Goal: Information Seeking & Learning: Learn about a topic

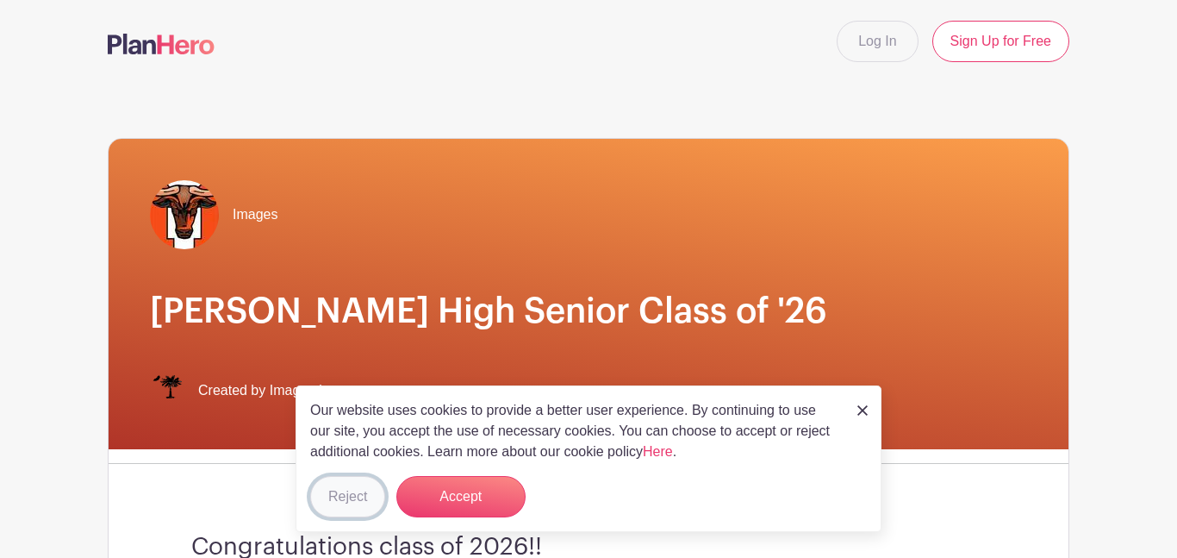
click at [326, 501] on button "Reject" at bounding box center [347, 496] width 75 height 41
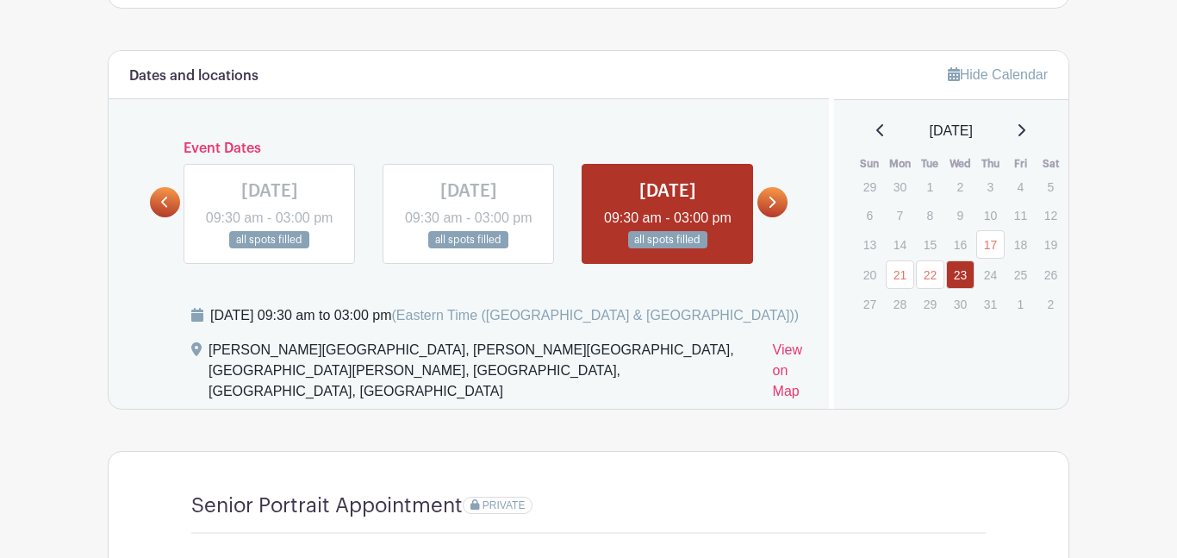
scroll to position [897, 0]
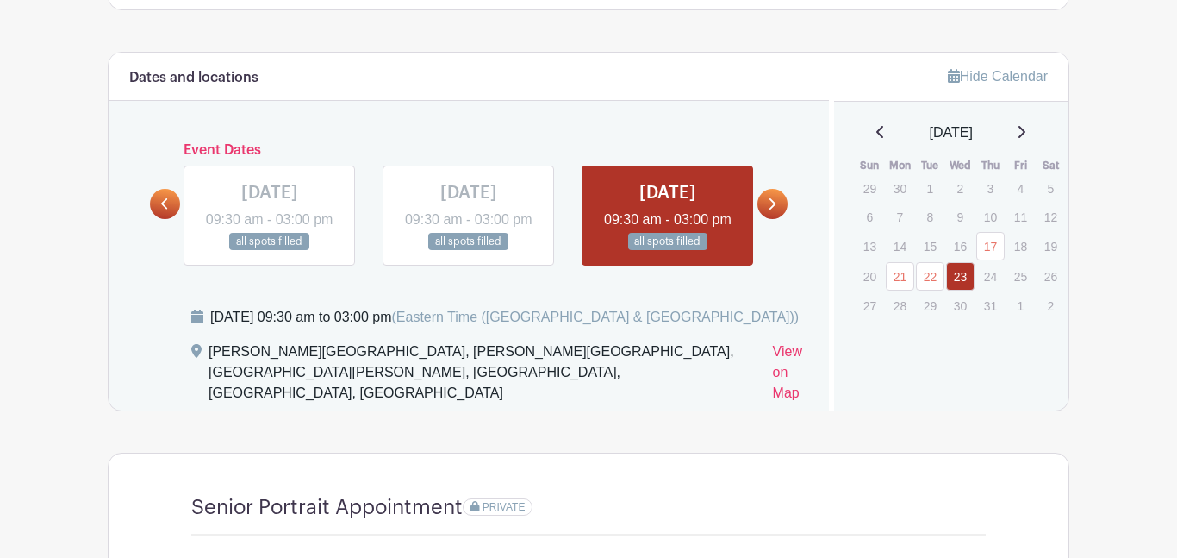
click at [1020, 136] on icon at bounding box center [1021, 132] width 9 height 14
click at [1026, 139] on icon at bounding box center [1021, 132] width 9 height 14
click at [1032, 147] on div "[DATE] Sun Mon Tue Wed Thu Fri Sat 31 1 2 3 4 5 6 7 8 9 10 11 12 13 14 15 16 17…" at bounding box center [952, 219] width 194 height 194
click at [1026, 138] on icon at bounding box center [1022, 132] width 7 height 12
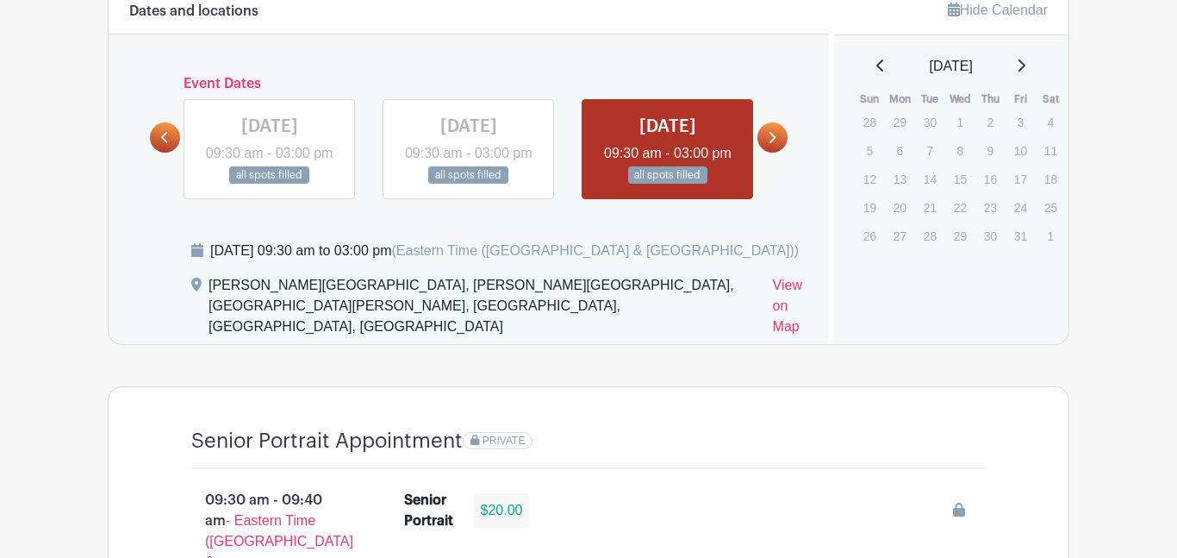
scroll to position [955, 0]
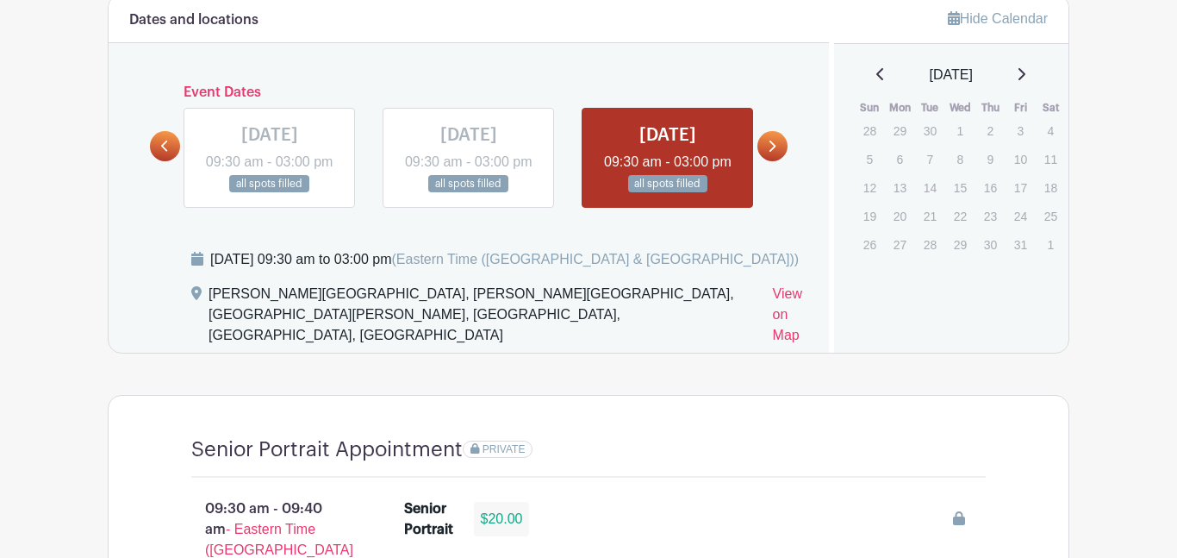
click at [1026, 75] on icon at bounding box center [1021, 74] width 9 height 14
click at [865, 81] on div "[DATE]" at bounding box center [952, 75] width 194 height 21
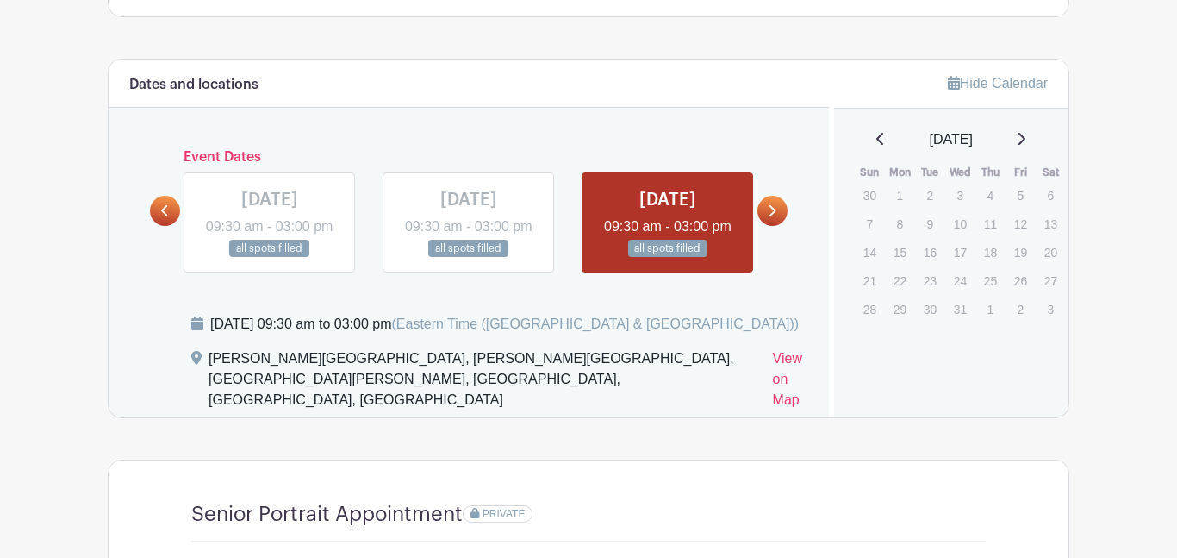
scroll to position [880, 0]
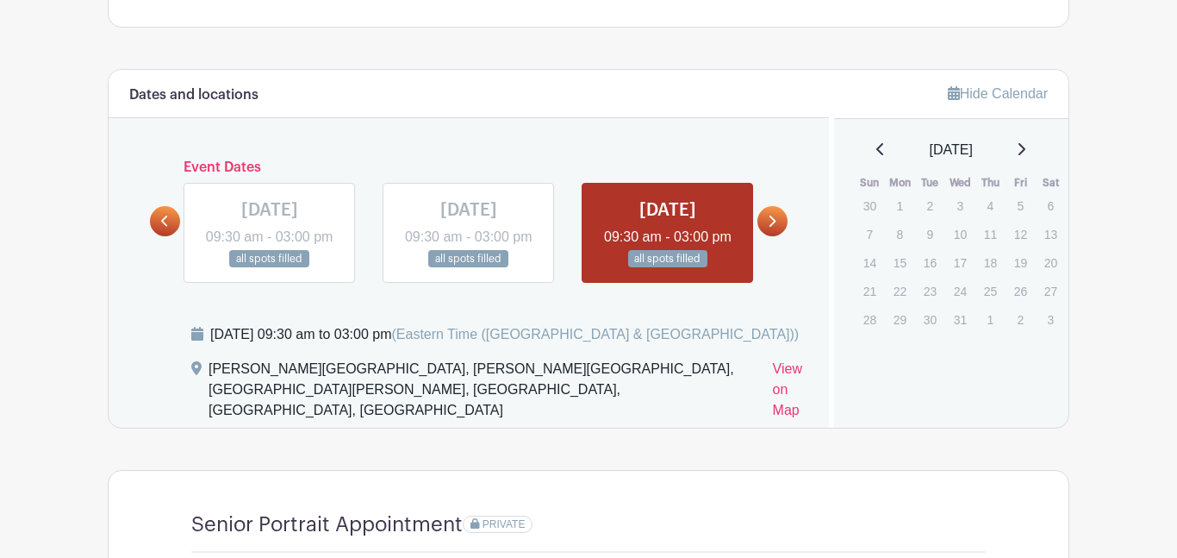
click at [1033, 128] on div "Hide Calendar [DATE] Sun Mon Tue Wed Thu Fri Sat 30 1 2 3 4 5 6 7 8 9 10 11 12 …" at bounding box center [949, 249] width 240 height 358
click at [1024, 151] on div "[DATE]" at bounding box center [952, 150] width 194 height 21
click at [1026, 151] on icon at bounding box center [1022, 149] width 7 height 12
click at [1026, 150] on icon at bounding box center [1022, 149] width 7 height 12
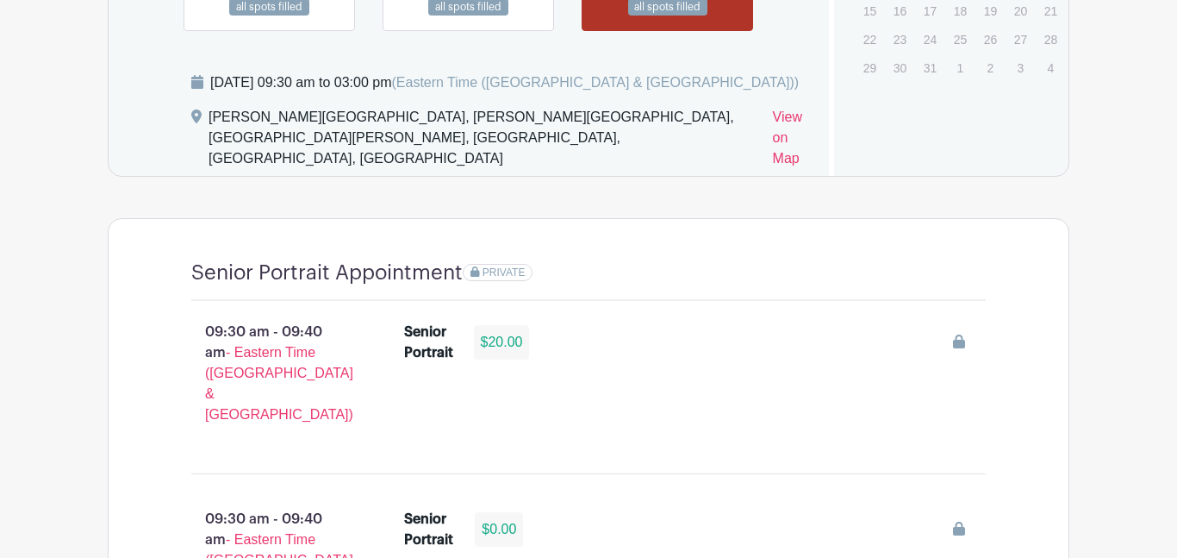
scroll to position [0, 0]
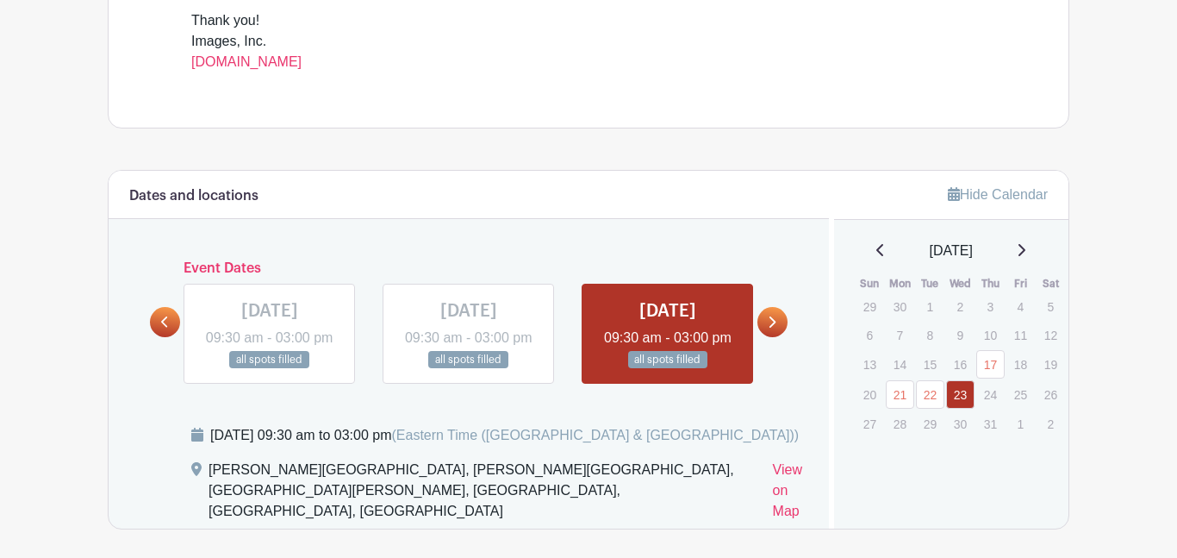
scroll to position [802, 0]
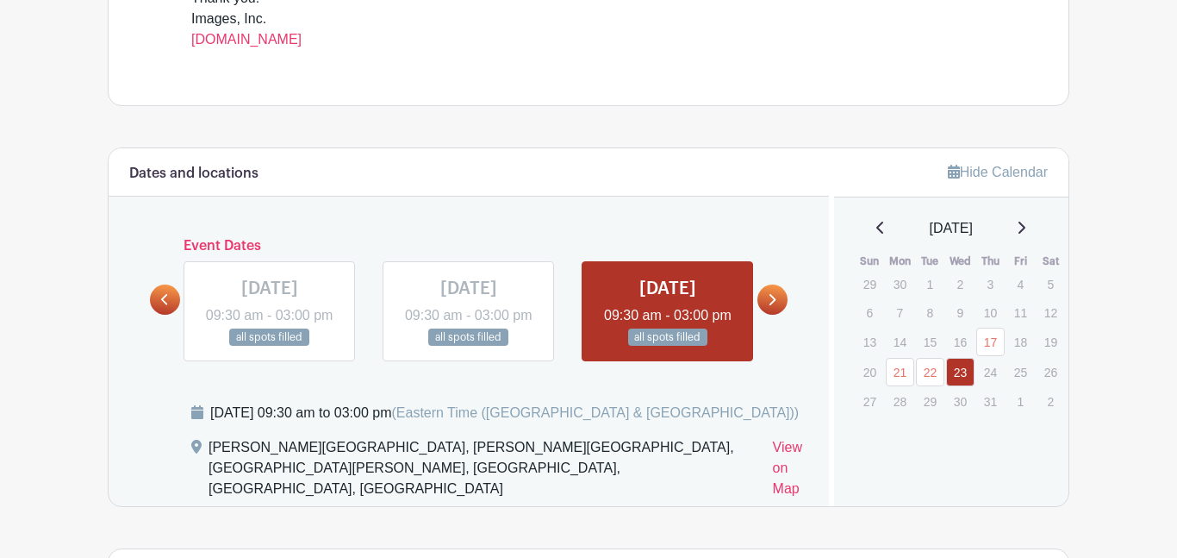
click at [1033, 227] on div "[DATE]" at bounding box center [952, 228] width 194 height 21
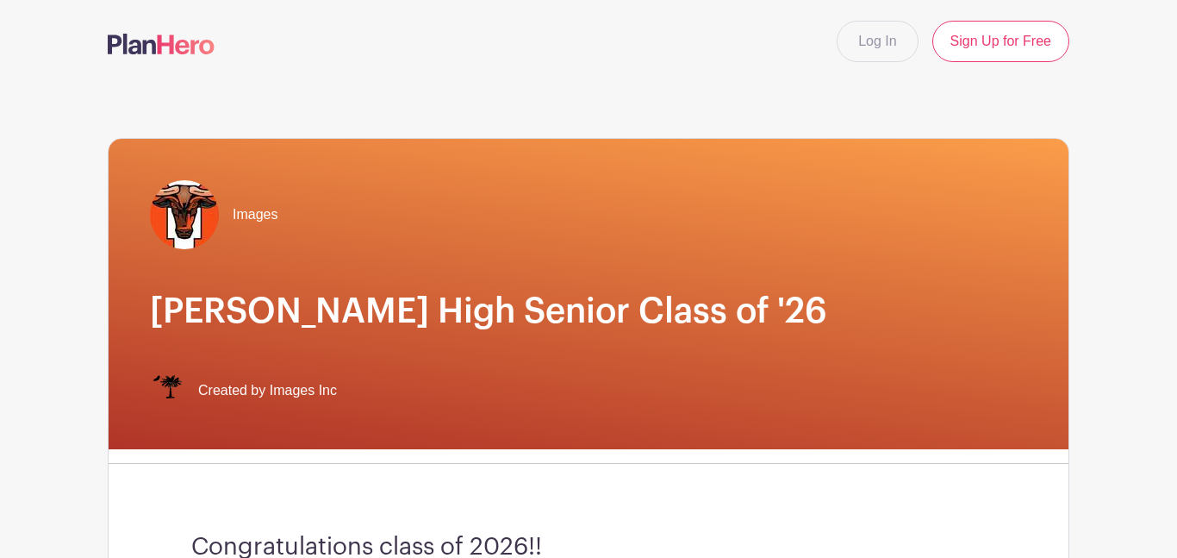
click at [153, 57] on link at bounding box center [161, 45] width 107 height 30
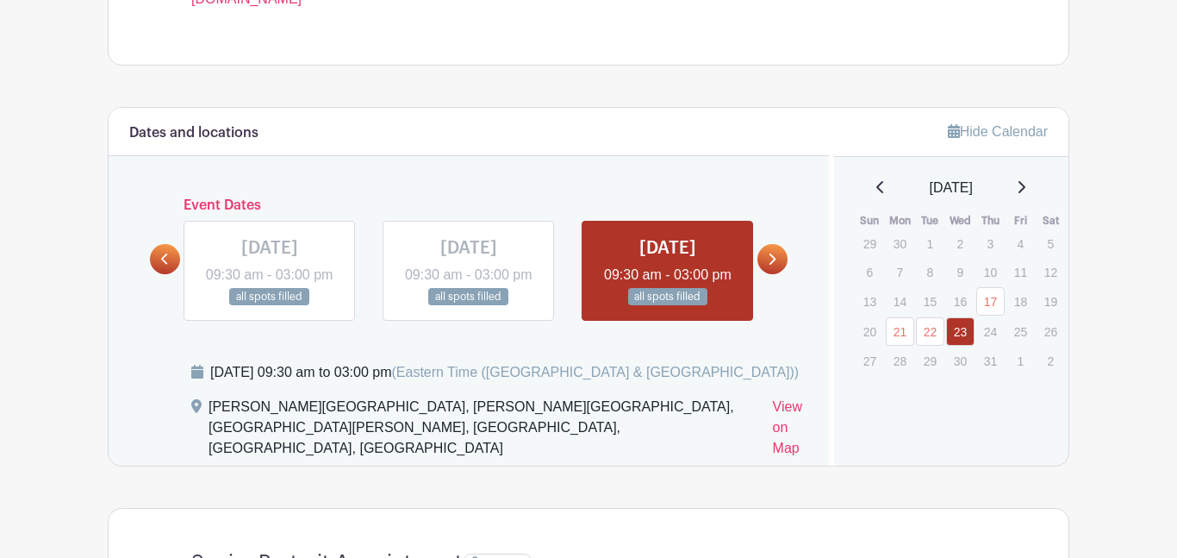
scroll to position [860, 0]
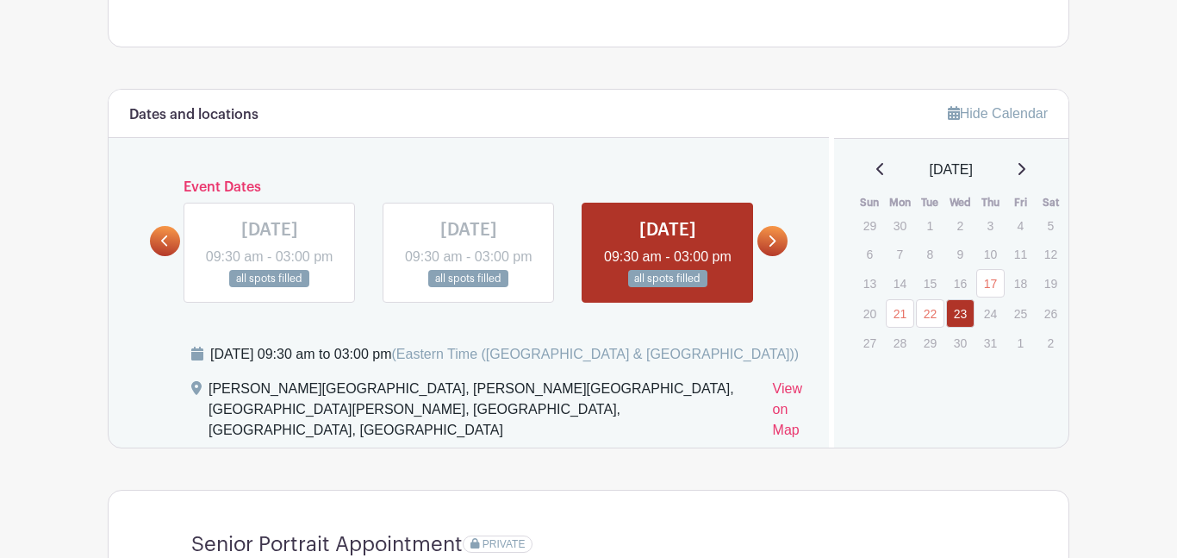
click at [1021, 175] on icon at bounding box center [1021, 169] width 9 height 14
click at [781, 246] on link at bounding box center [773, 241] width 30 height 30
click at [1026, 175] on icon at bounding box center [1021, 169] width 9 height 14
click at [1026, 167] on icon at bounding box center [1021, 169] width 9 height 14
click at [922, 299] on p "21" at bounding box center [930, 310] width 28 height 27
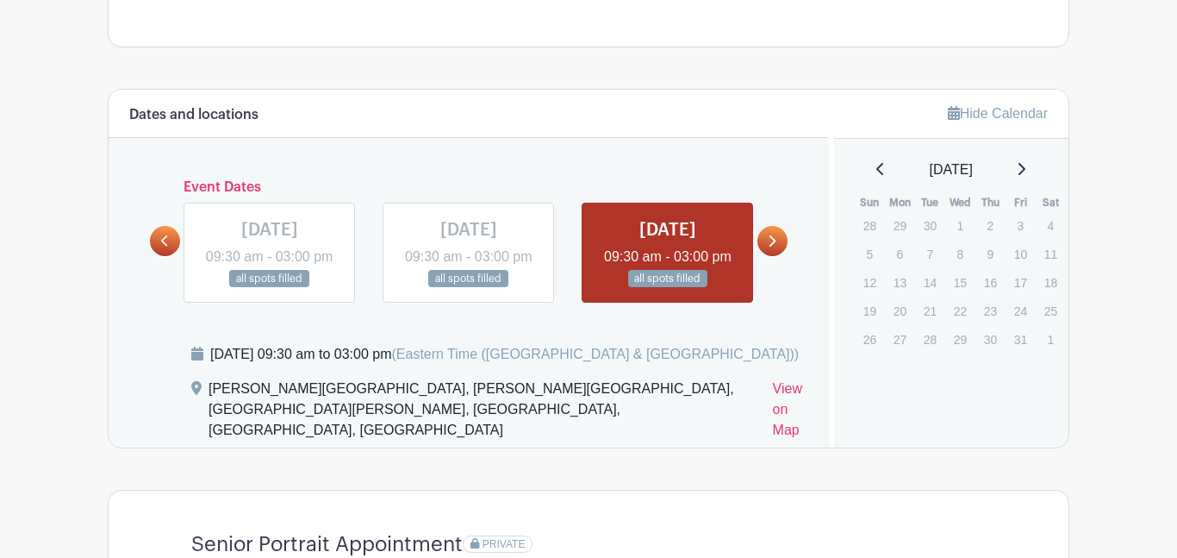
click at [976, 290] on p "16" at bounding box center [990, 282] width 28 height 27
click at [964, 287] on p "15" at bounding box center [960, 282] width 28 height 27
click at [1007, 293] on p "17" at bounding box center [1021, 282] width 28 height 27
click at [987, 271] on p "16" at bounding box center [990, 282] width 28 height 27
click at [964, 340] on p "29" at bounding box center [960, 339] width 28 height 27
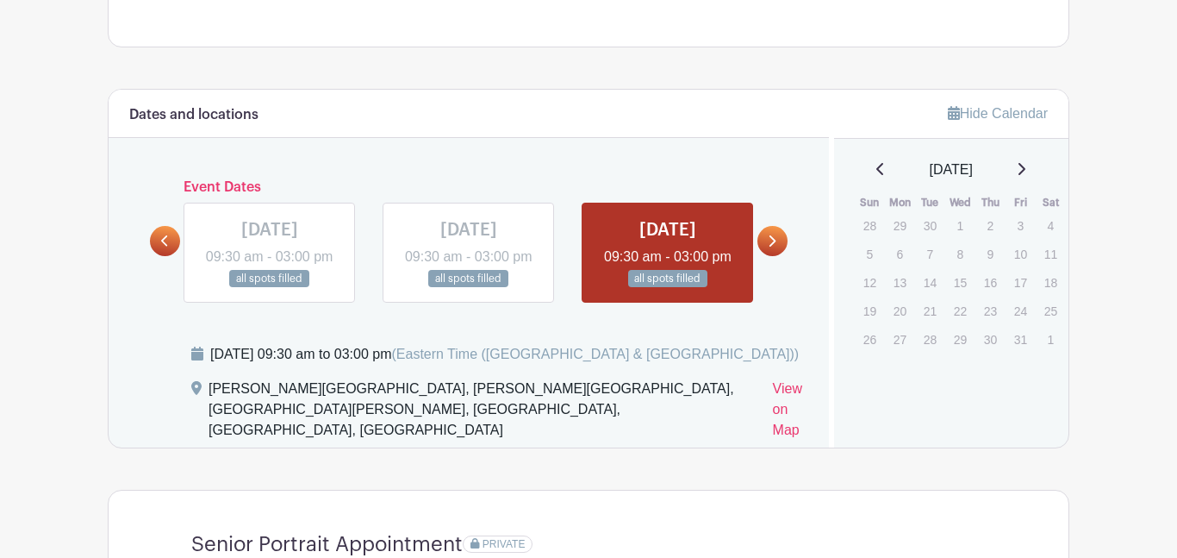
click at [781, 244] on link at bounding box center [773, 241] width 30 height 30
click at [769, 251] on link at bounding box center [773, 241] width 30 height 30
